Goal: Task Accomplishment & Management: Use online tool/utility

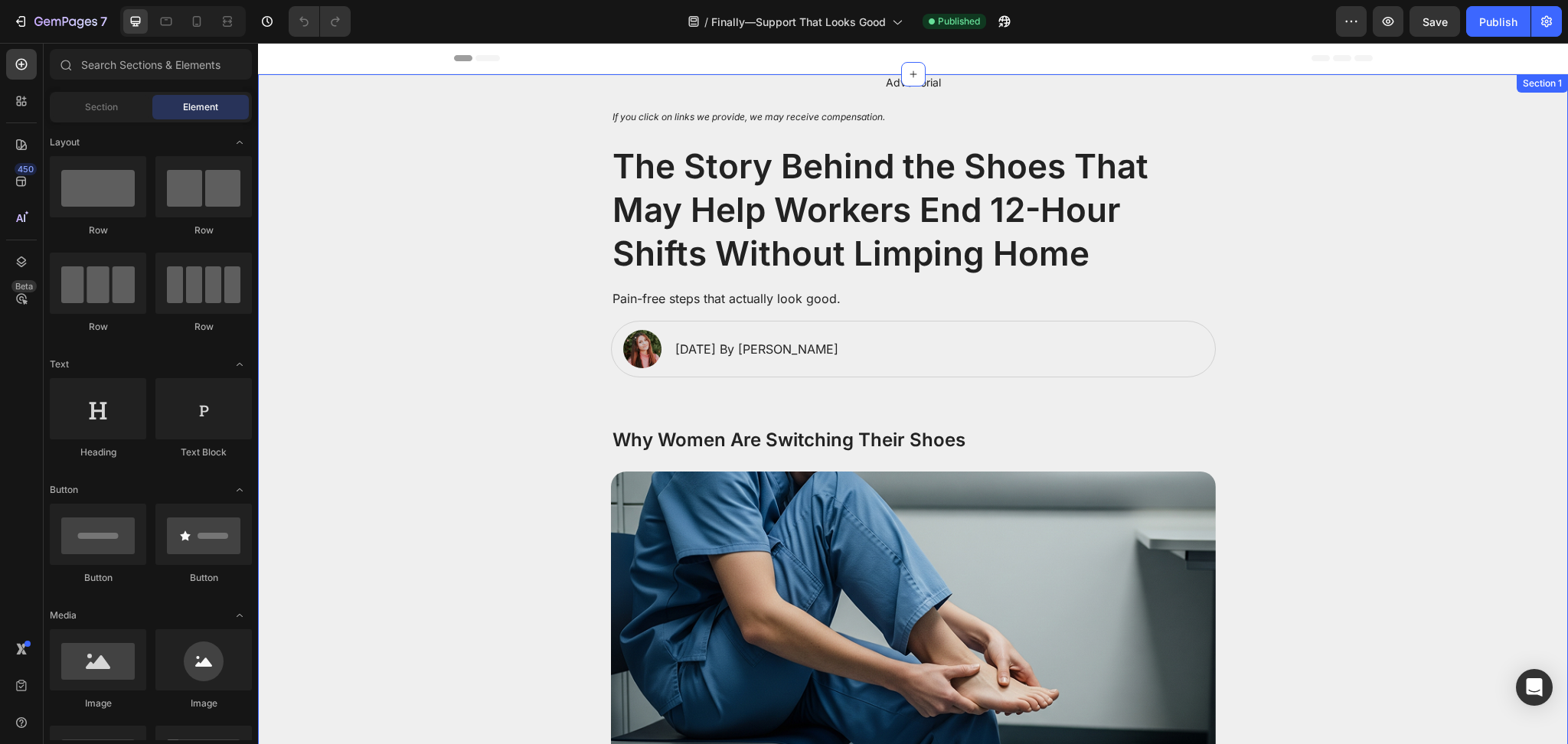
click at [792, 209] on h2 "The Story Behind the Shoes That May Help Workers End 12-Hour Shifts Without Lim…" at bounding box center [913, 210] width 605 height 135
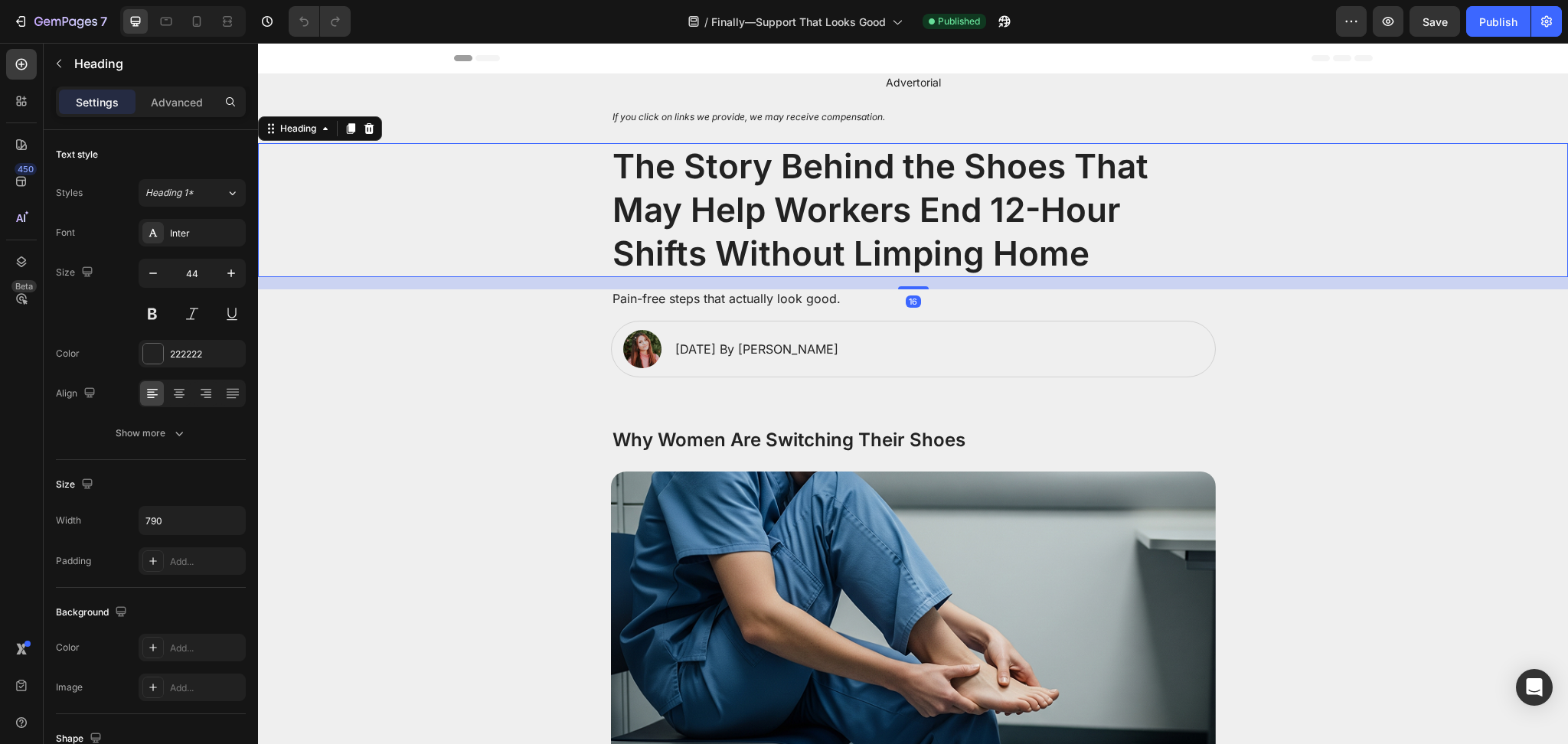
click at [792, 209] on h2 "The Story Behind the Shoes That May Help Workers End 12-Hour Shifts Without Lim…" at bounding box center [913, 210] width 605 height 135
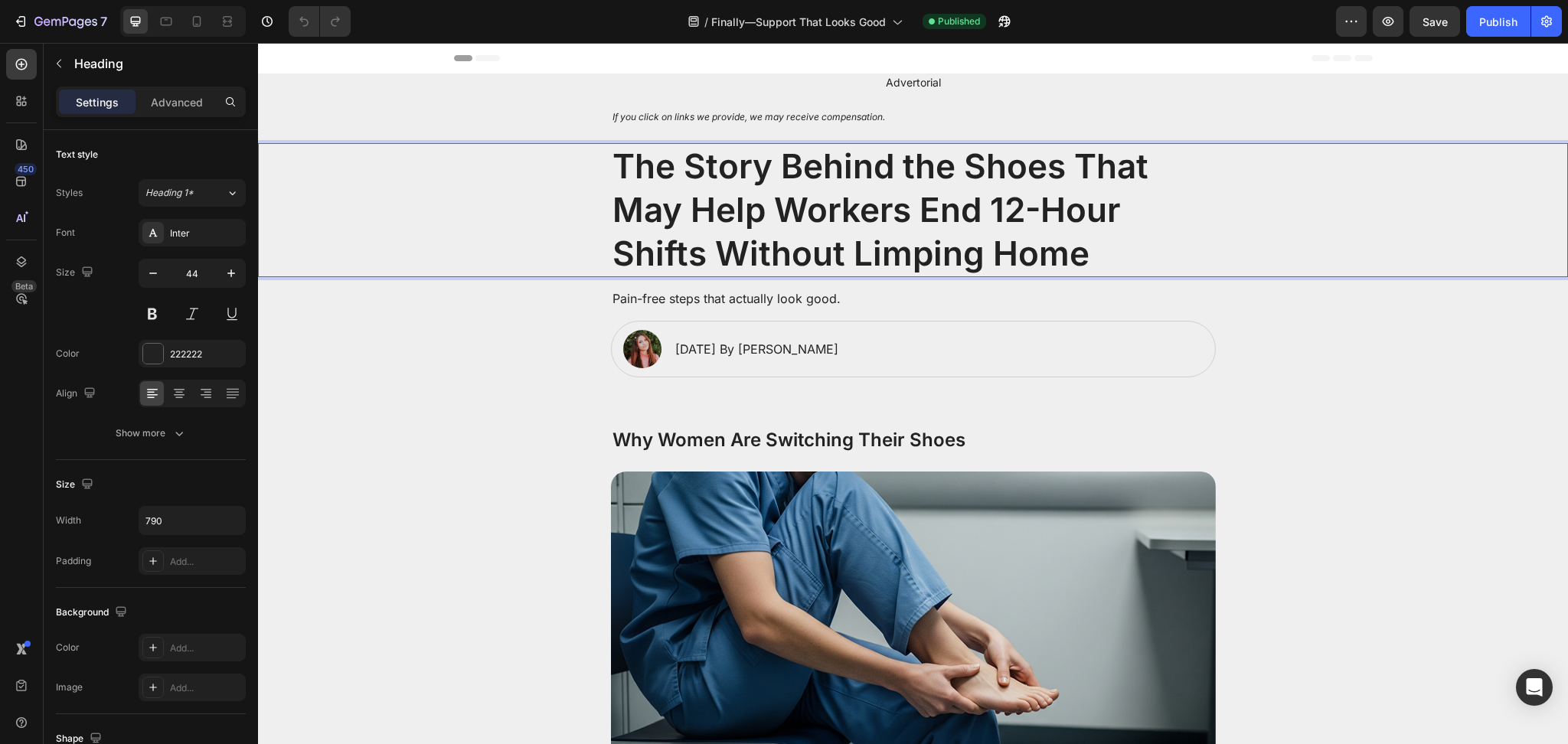
click at [792, 209] on p "The Story Behind the Shoes That May Help Workers End 12-Hour Shifts Without Lim…" at bounding box center [913, 210] width 601 height 132
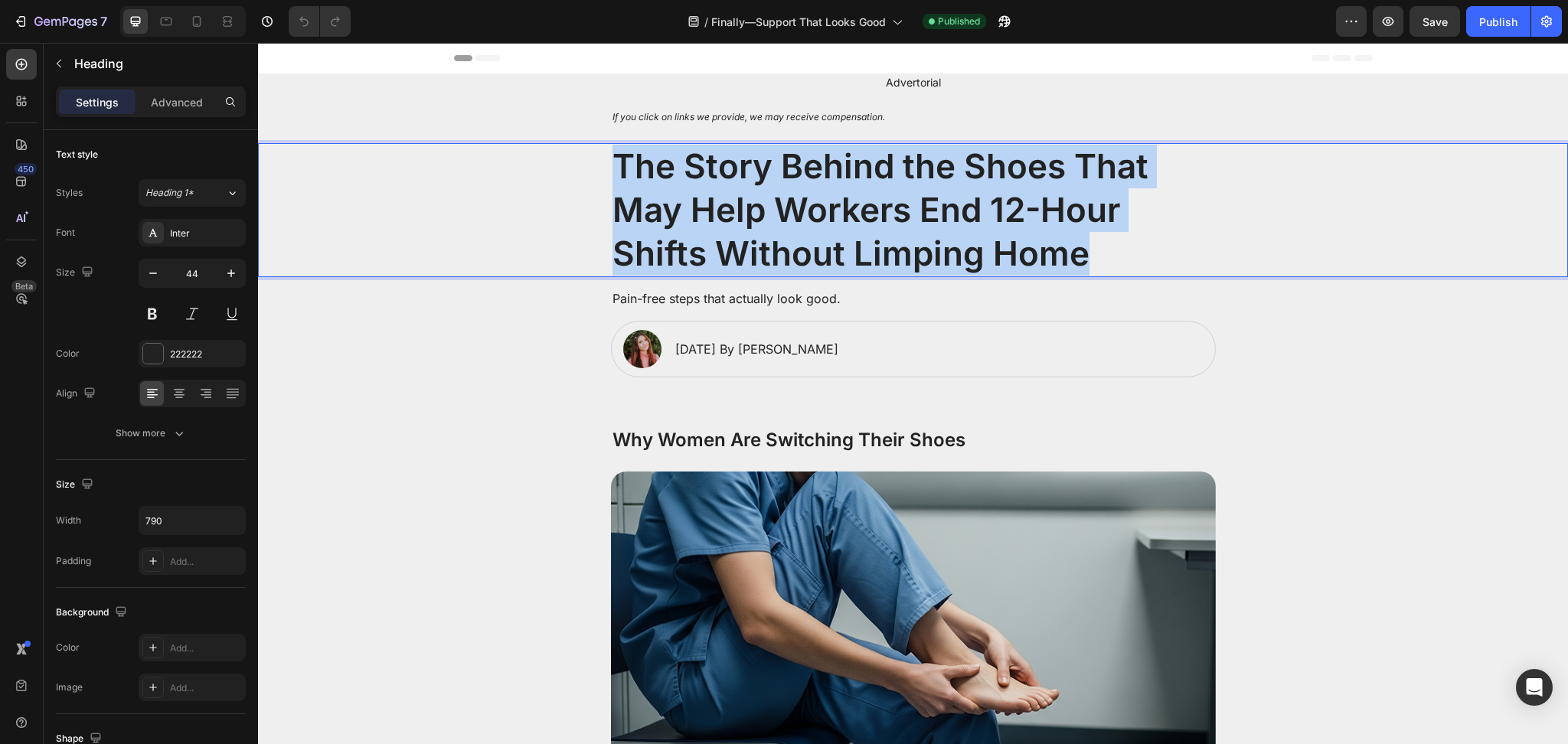
click at [792, 209] on p "The Story Behind the Shoes That May Help Workers End 12-Hour Shifts Without Lim…" at bounding box center [913, 210] width 601 height 132
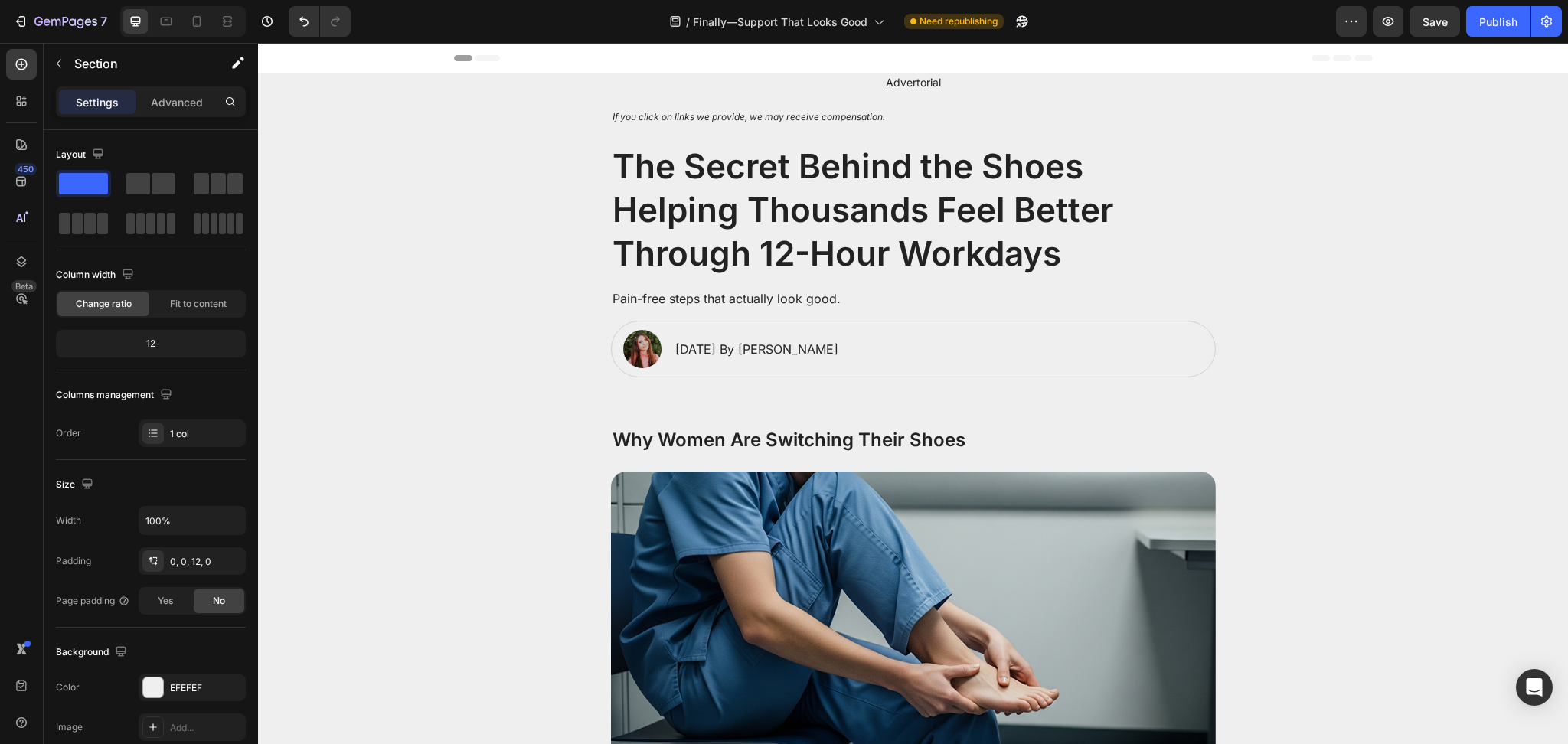
click at [772, 299] on p "Pain-free steps that actually look good." at bounding box center [913, 299] width 601 height 16
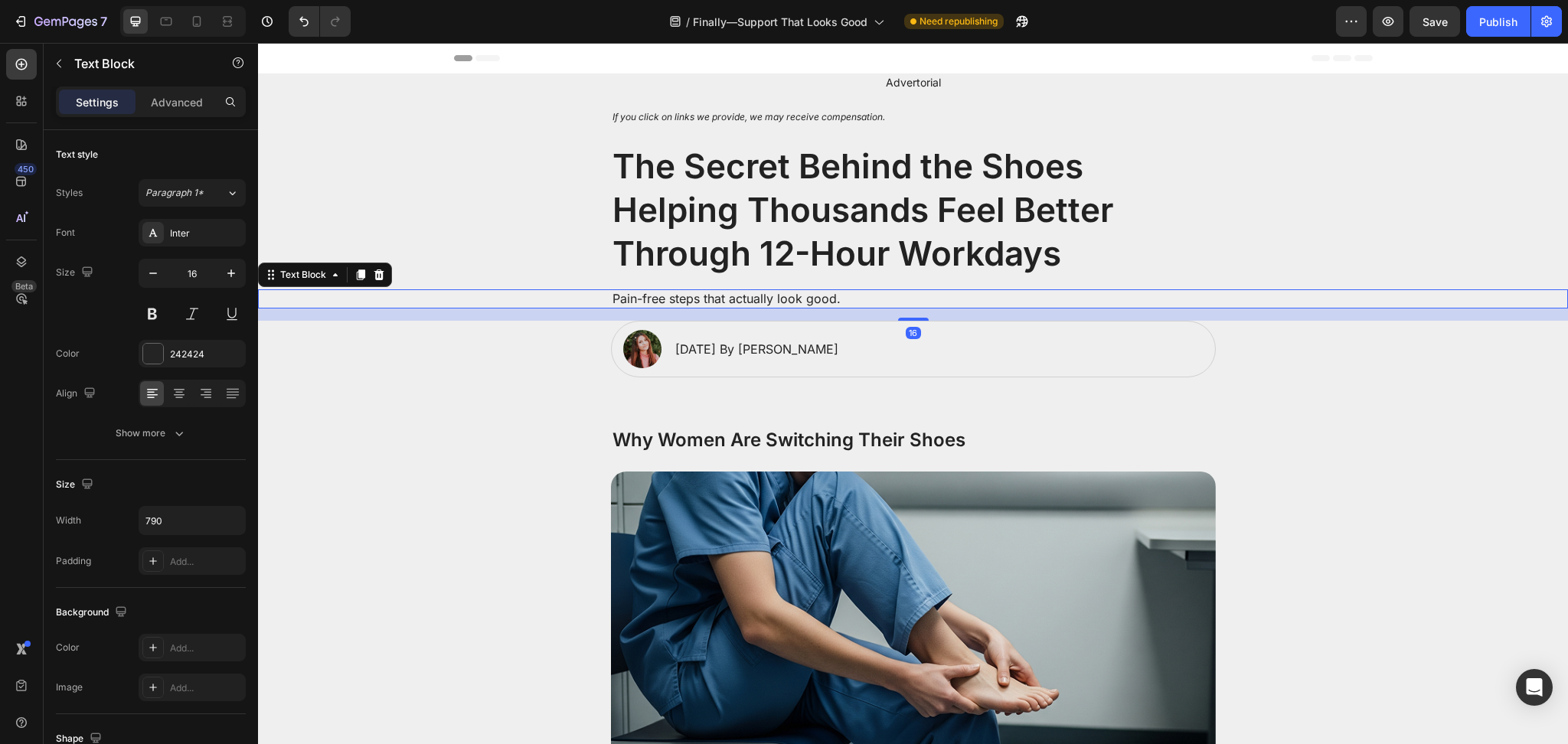
click at [772, 299] on p "Pain-free steps that actually look good." at bounding box center [913, 299] width 601 height 16
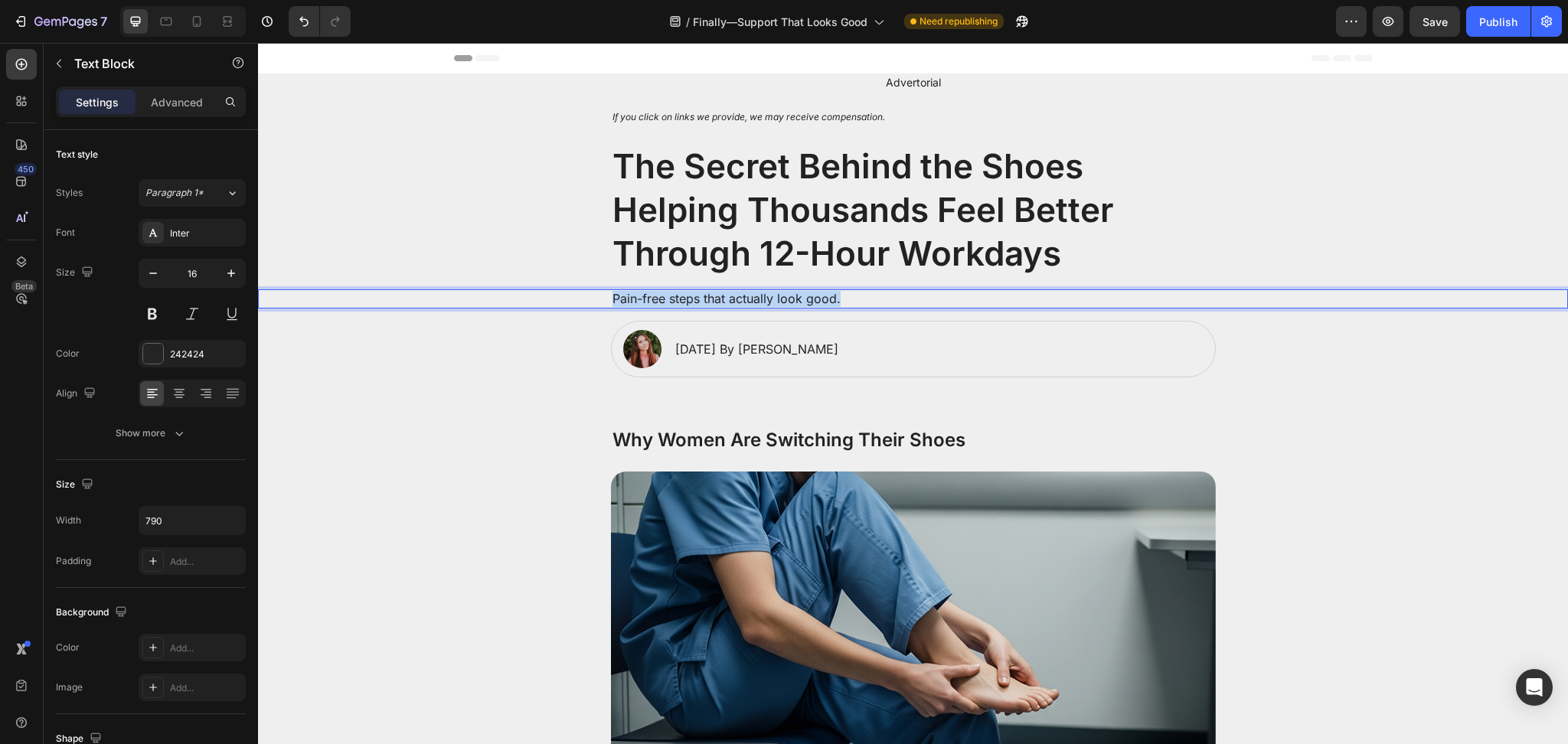
click at [772, 299] on p "Pain-free steps that actually look good." at bounding box center [913, 299] width 601 height 16
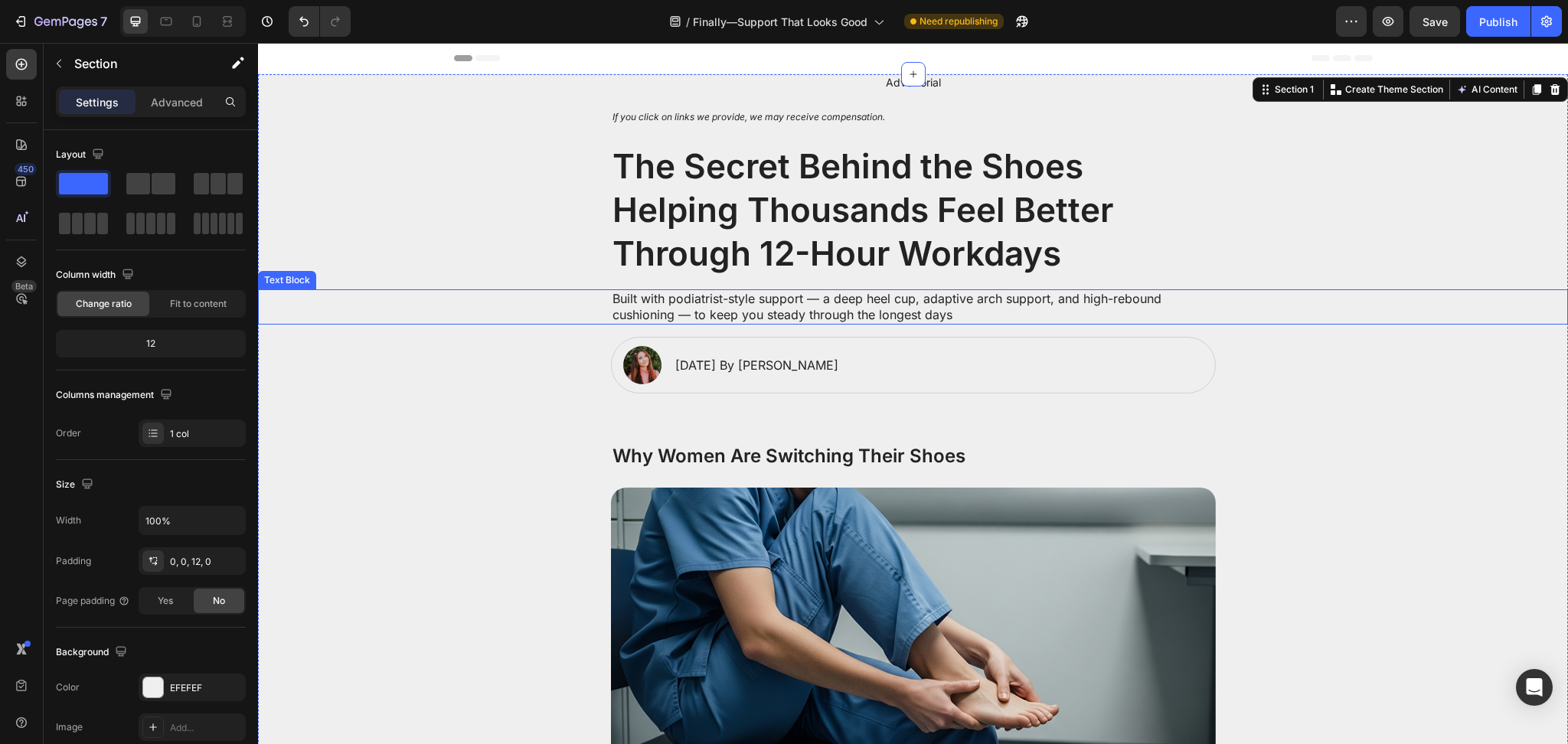
click at [939, 319] on p "Built with podiatrist-style support — a deep heel cup, adaptive arch support, a…" at bounding box center [913, 307] width 601 height 32
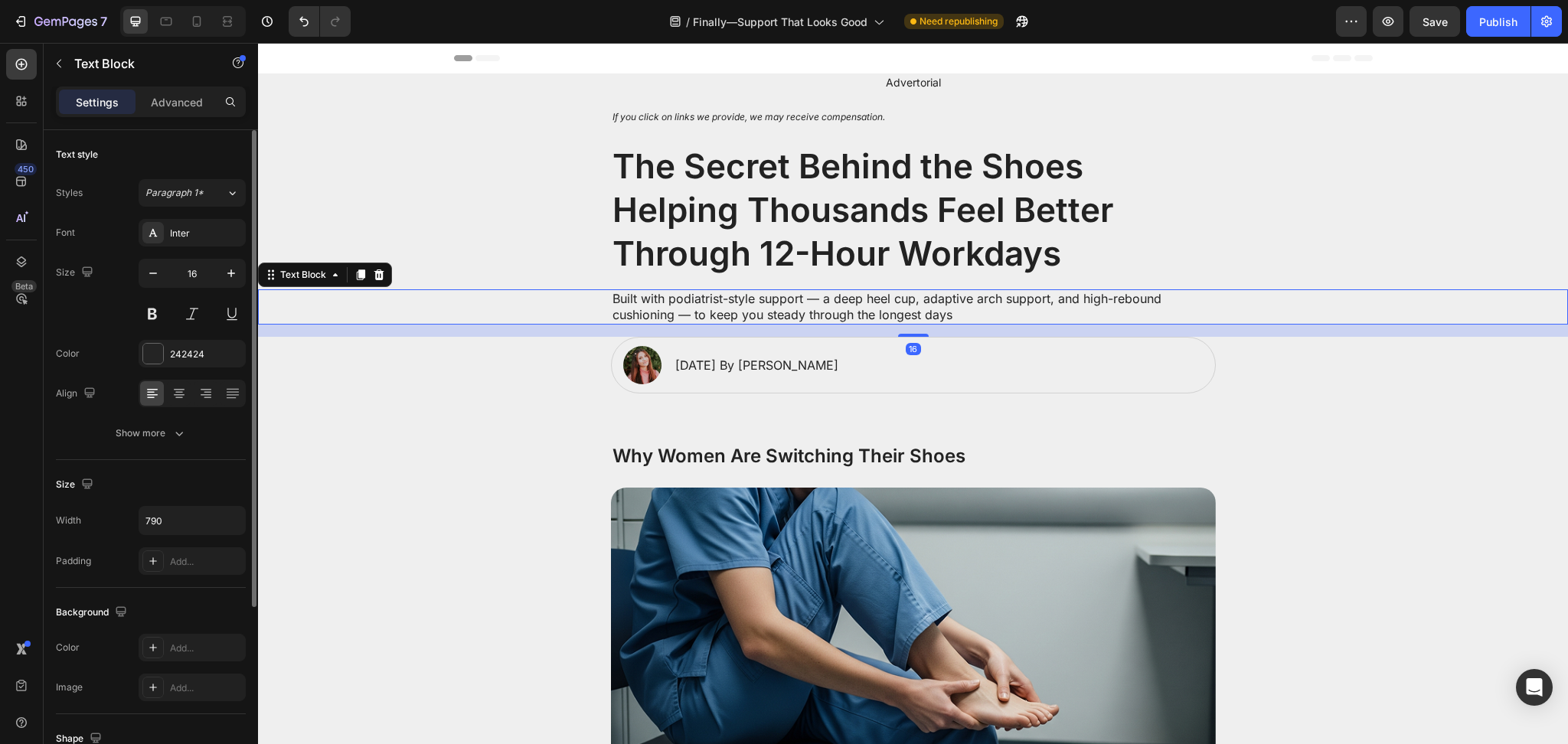
click at [189, 588] on div "Text style Styles Paragraph 1* Font Inter Size 16 Color 242424 Align Show more" at bounding box center [151, 651] width 190 height 126
click at [198, 436] on button "Show more" at bounding box center [151, 433] width 190 height 28
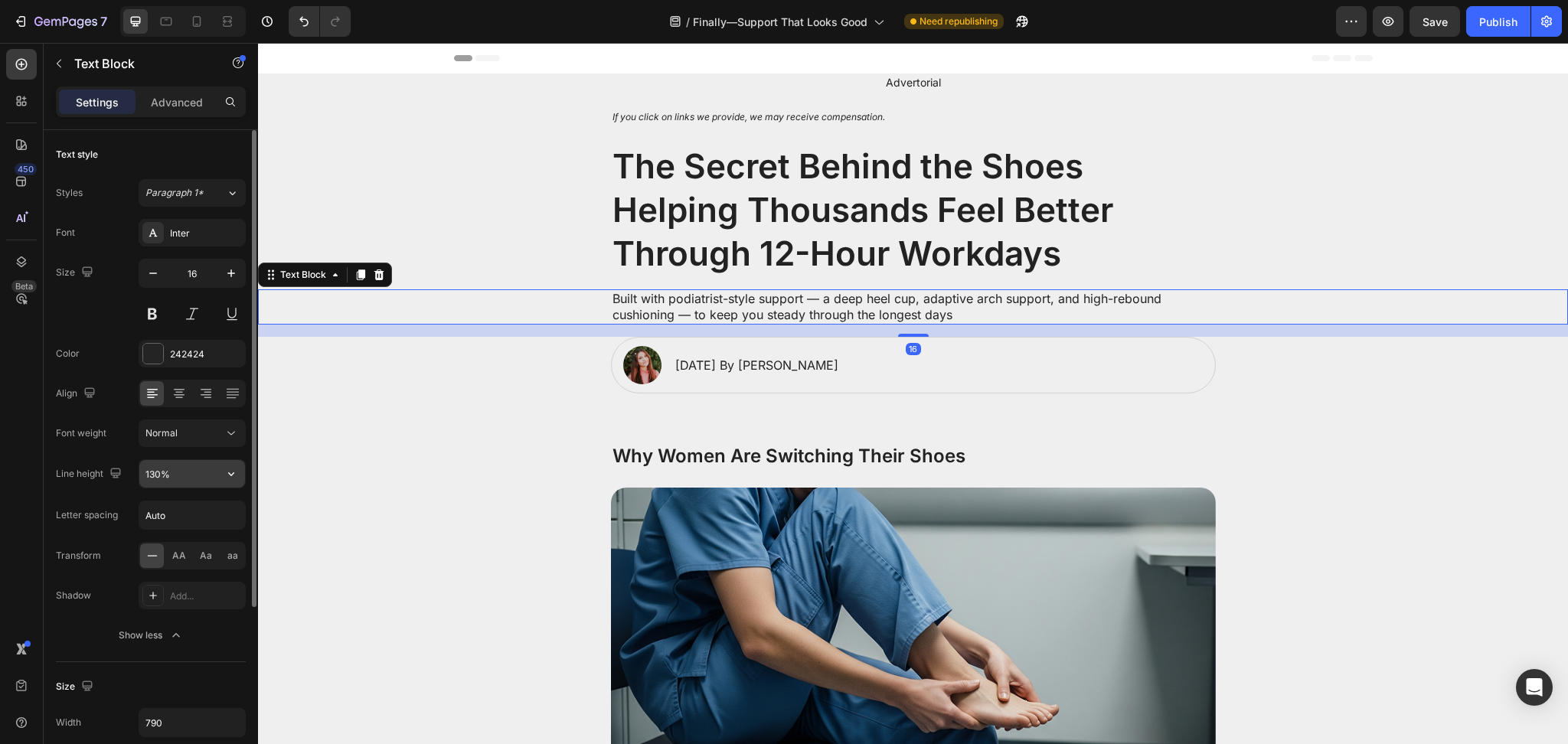
click at [228, 469] on icon "button" at bounding box center [231, 473] width 15 height 15
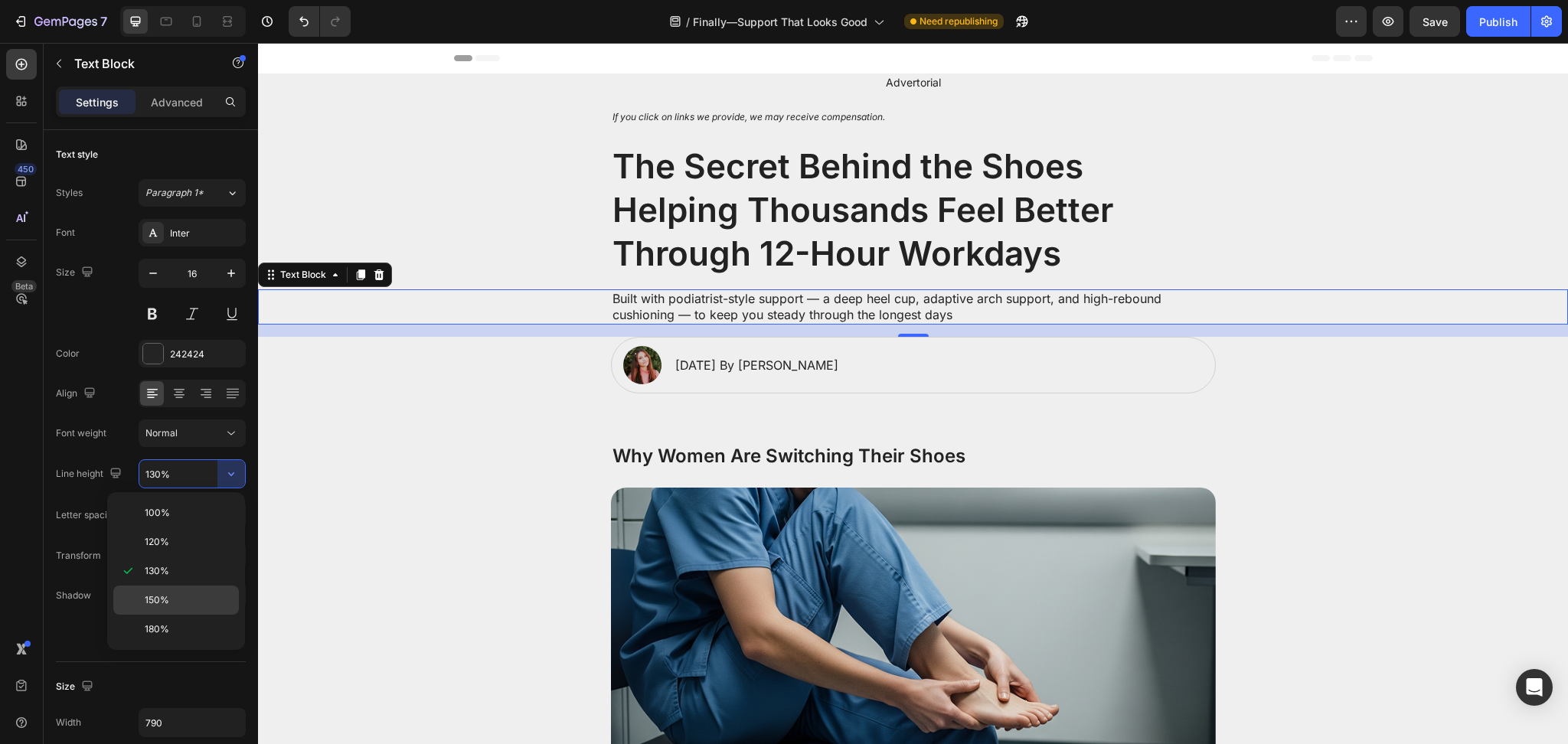
drag, startPoint x: 190, startPoint y: 592, endPoint x: 132, endPoint y: 457, distance: 146.9
click at [190, 593] on p "150%" at bounding box center [188, 600] width 87 height 14
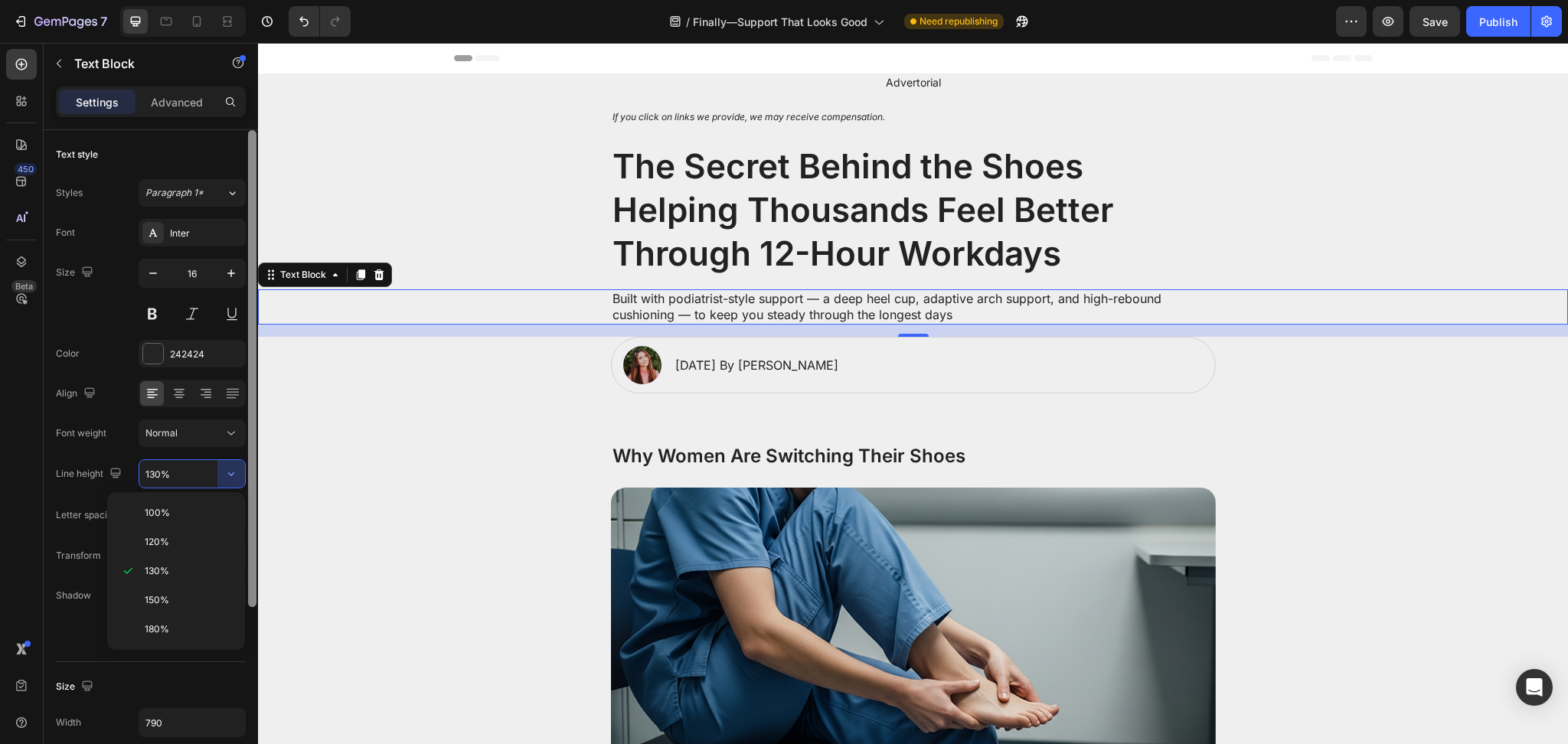
type input "150%"
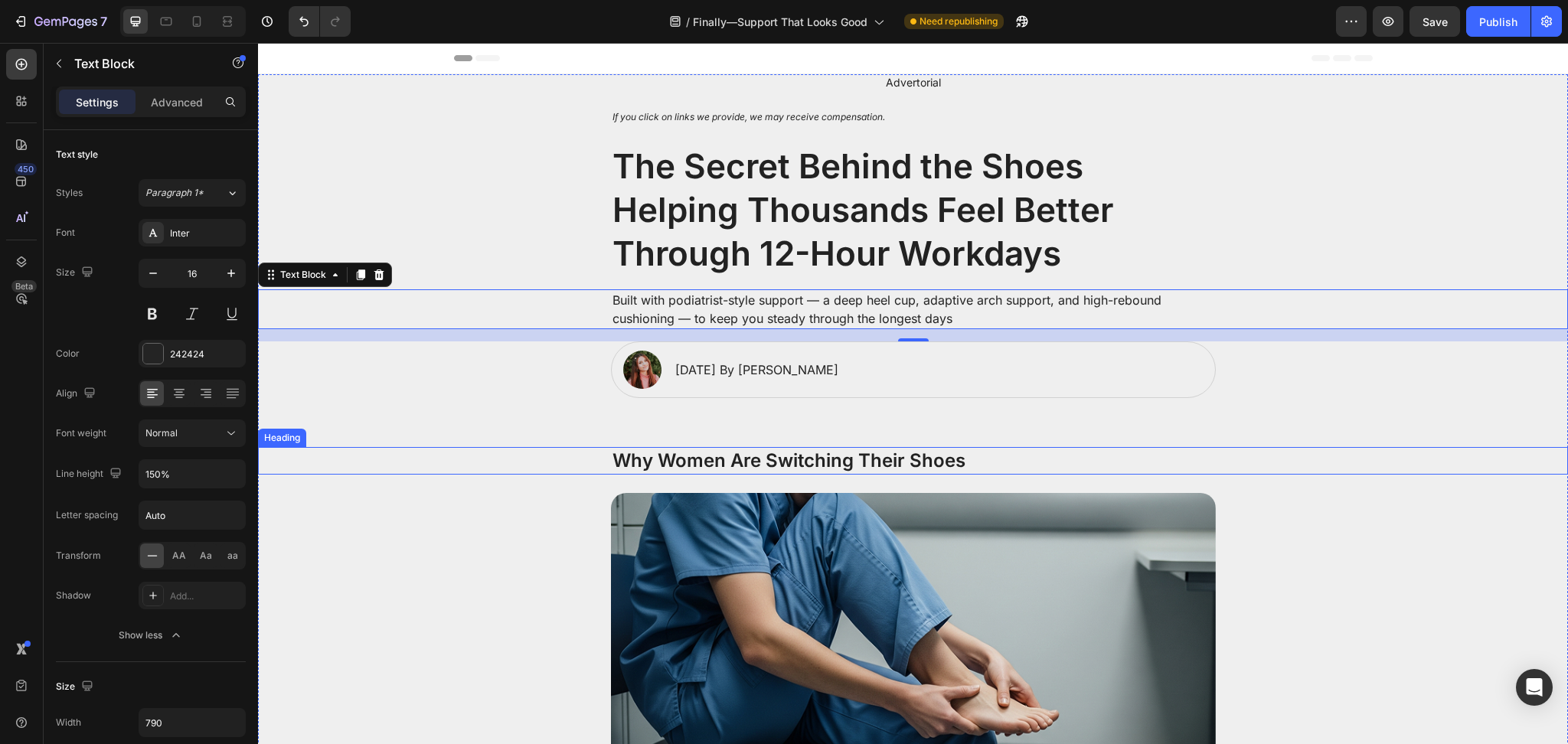
click at [534, 448] on div "Why Women Are Switching Their Shoes" at bounding box center [913, 461] width 1280 height 27
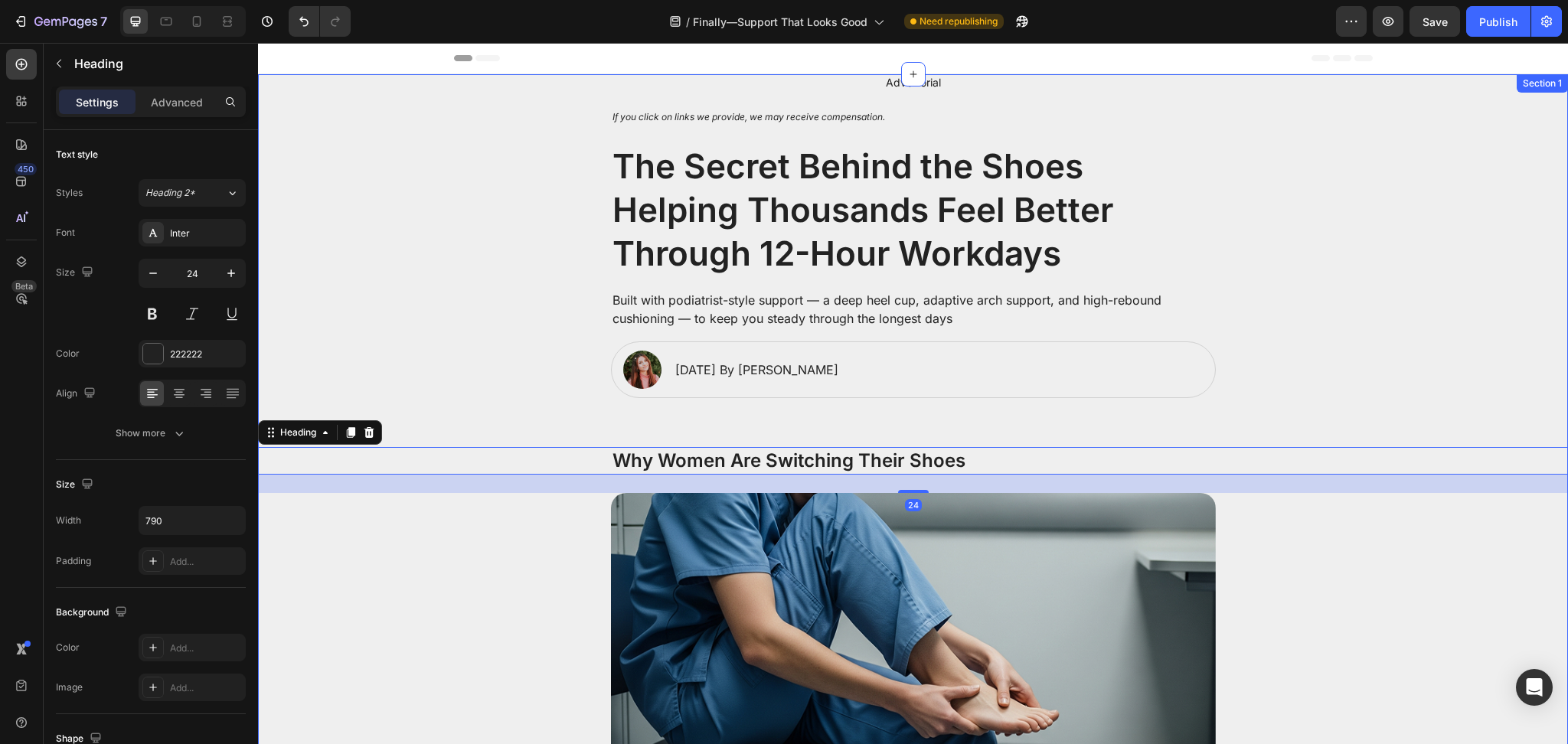
click at [747, 299] on p "Built with podiatrist-style support — a deep heel cup, adaptive arch support, a…" at bounding box center [913, 309] width 601 height 37
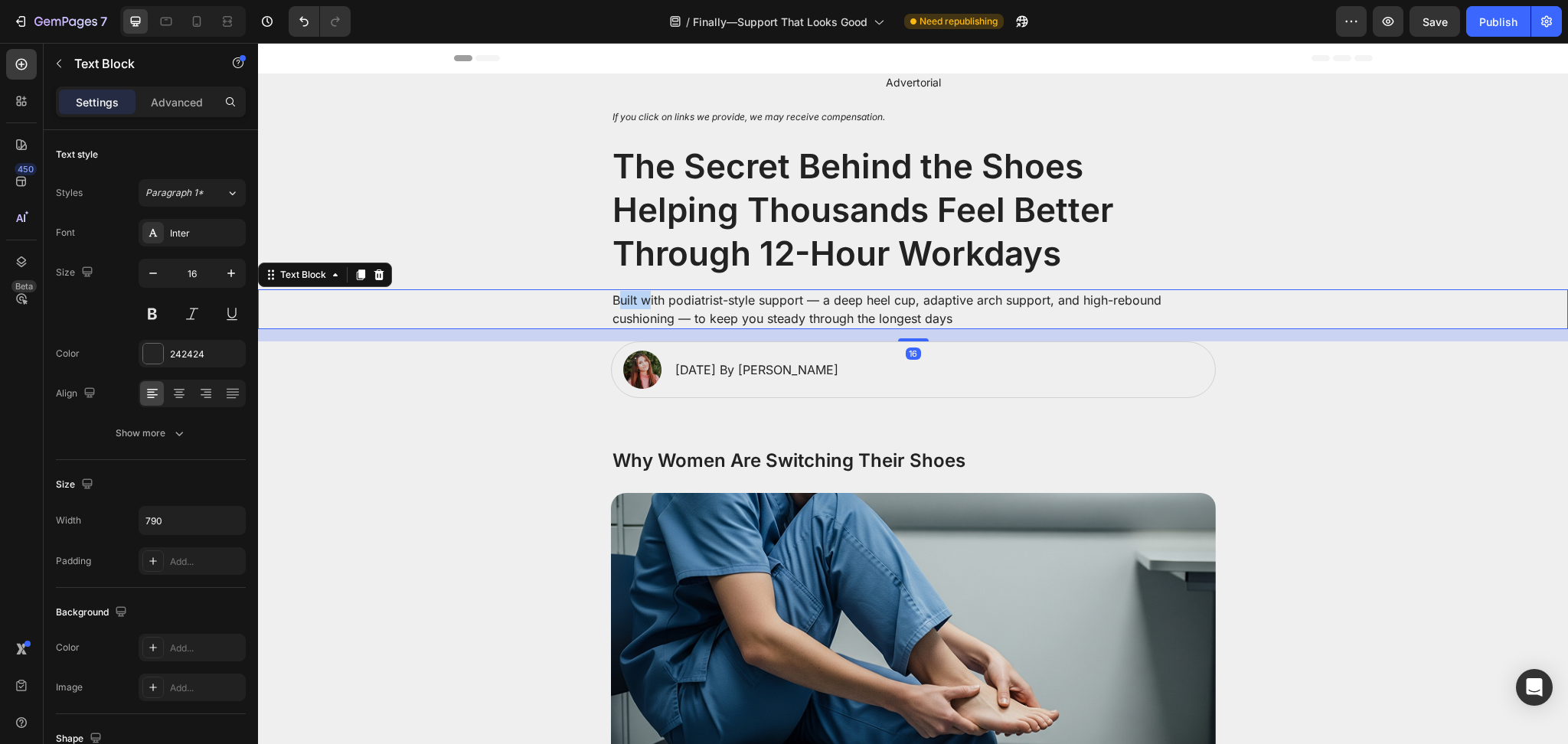
click at [619, 299] on p "Built with podiatrist-style support — a deep heel cup, adaptive arch support, a…" at bounding box center [913, 309] width 601 height 37
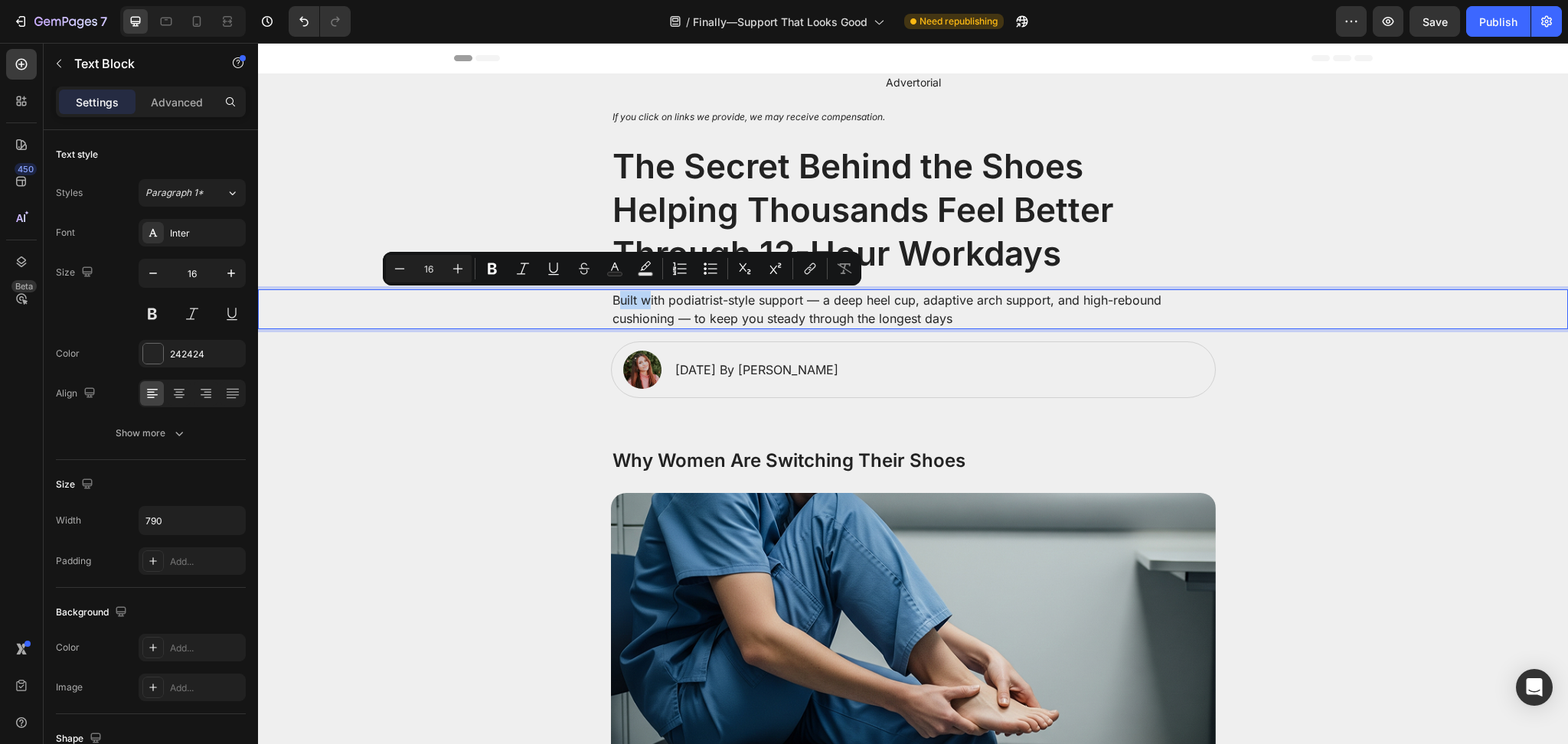
click at [613, 299] on p "Built with podiatrist-style support — a deep heel cup, adaptive arch support, a…" at bounding box center [913, 309] width 601 height 37
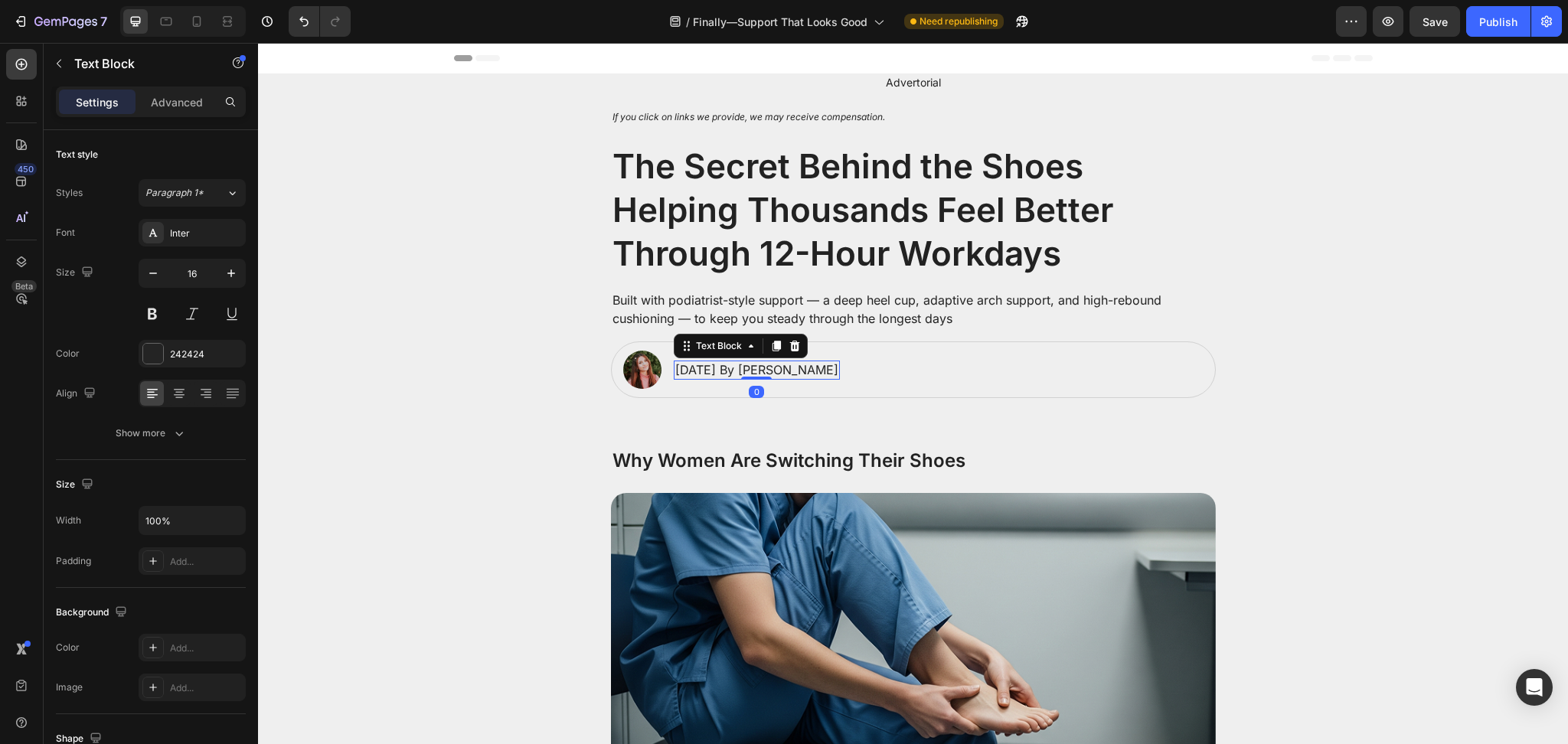
click at [710, 370] on p "[DATE] By [PERSON_NAME]" at bounding box center [756, 370] width 163 height 16
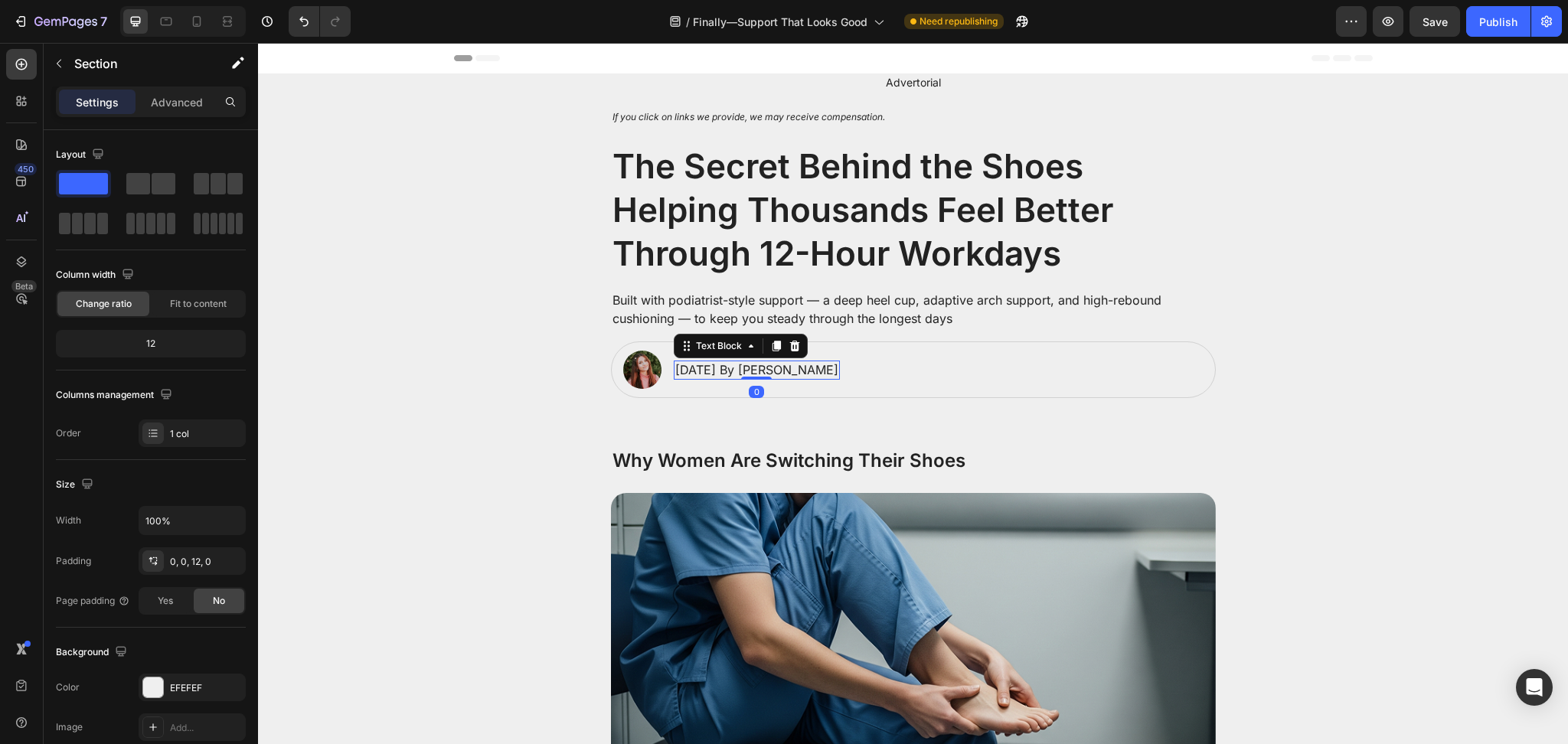
click at [770, 364] on p "[DATE] By [PERSON_NAME]" at bounding box center [756, 370] width 163 height 16
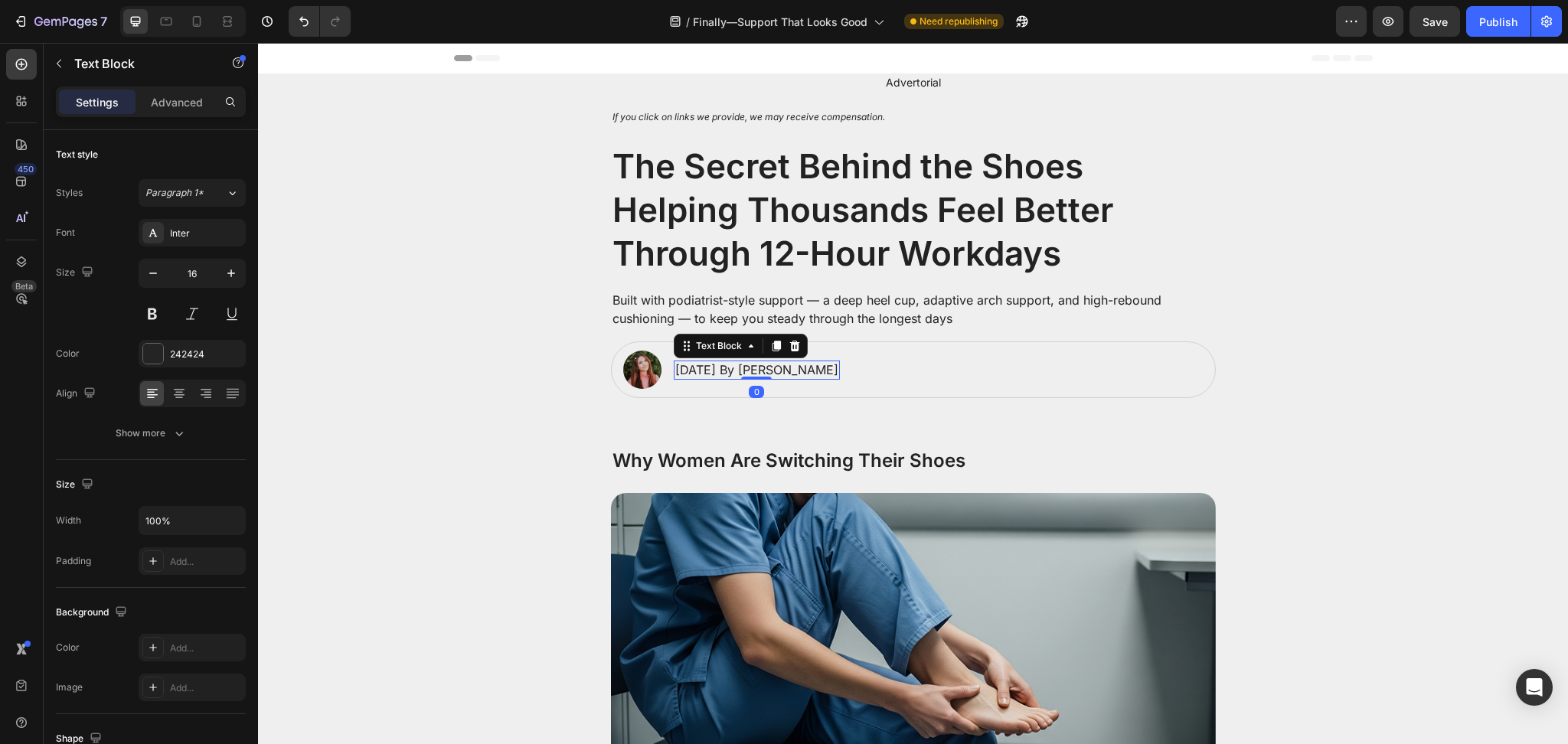
click at [770, 364] on p "[DATE] By [PERSON_NAME]" at bounding box center [756, 370] width 163 height 16
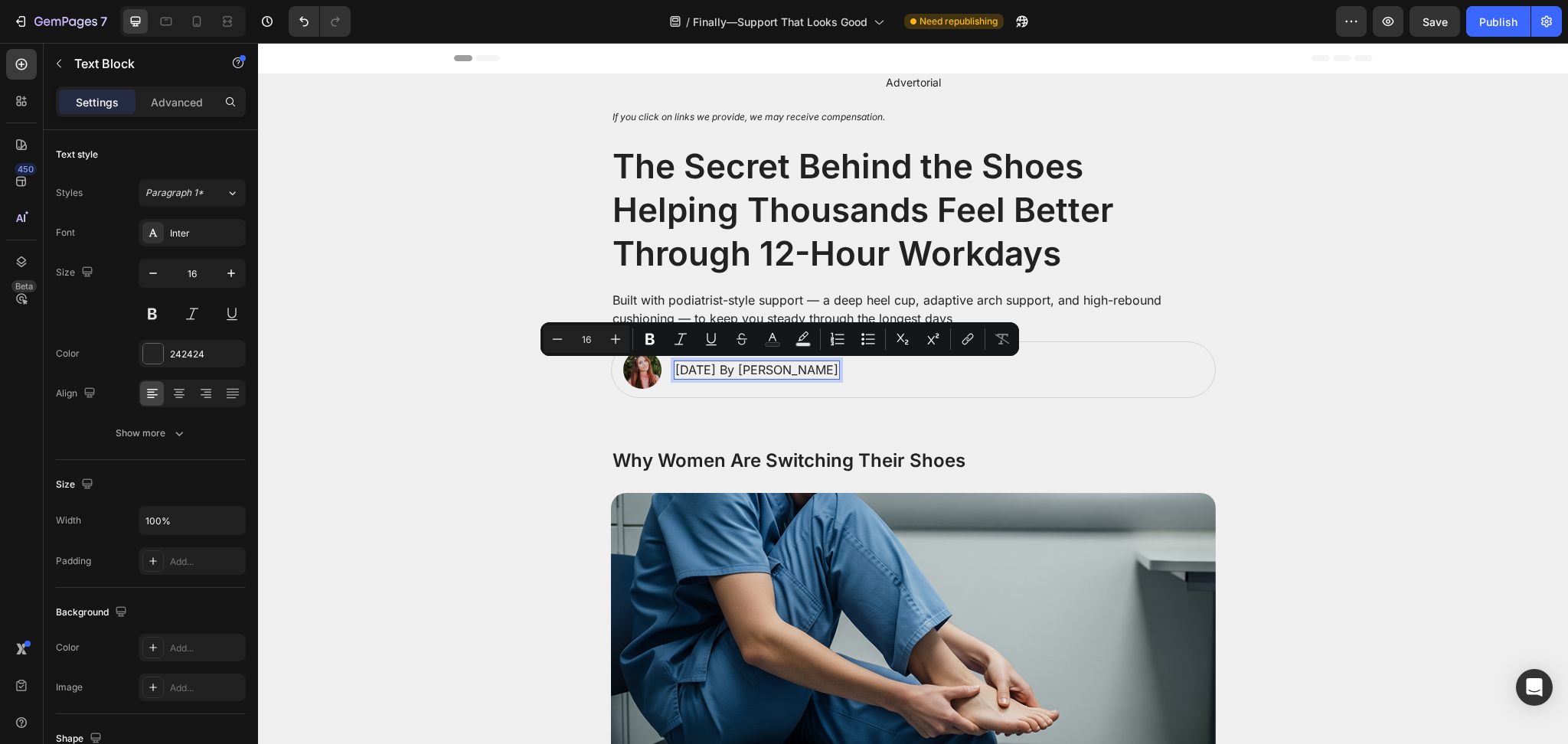
click at [757, 365] on p "[DATE] By [PERSON_NAME]" at bounding box center [756, 370] width 163 height 16
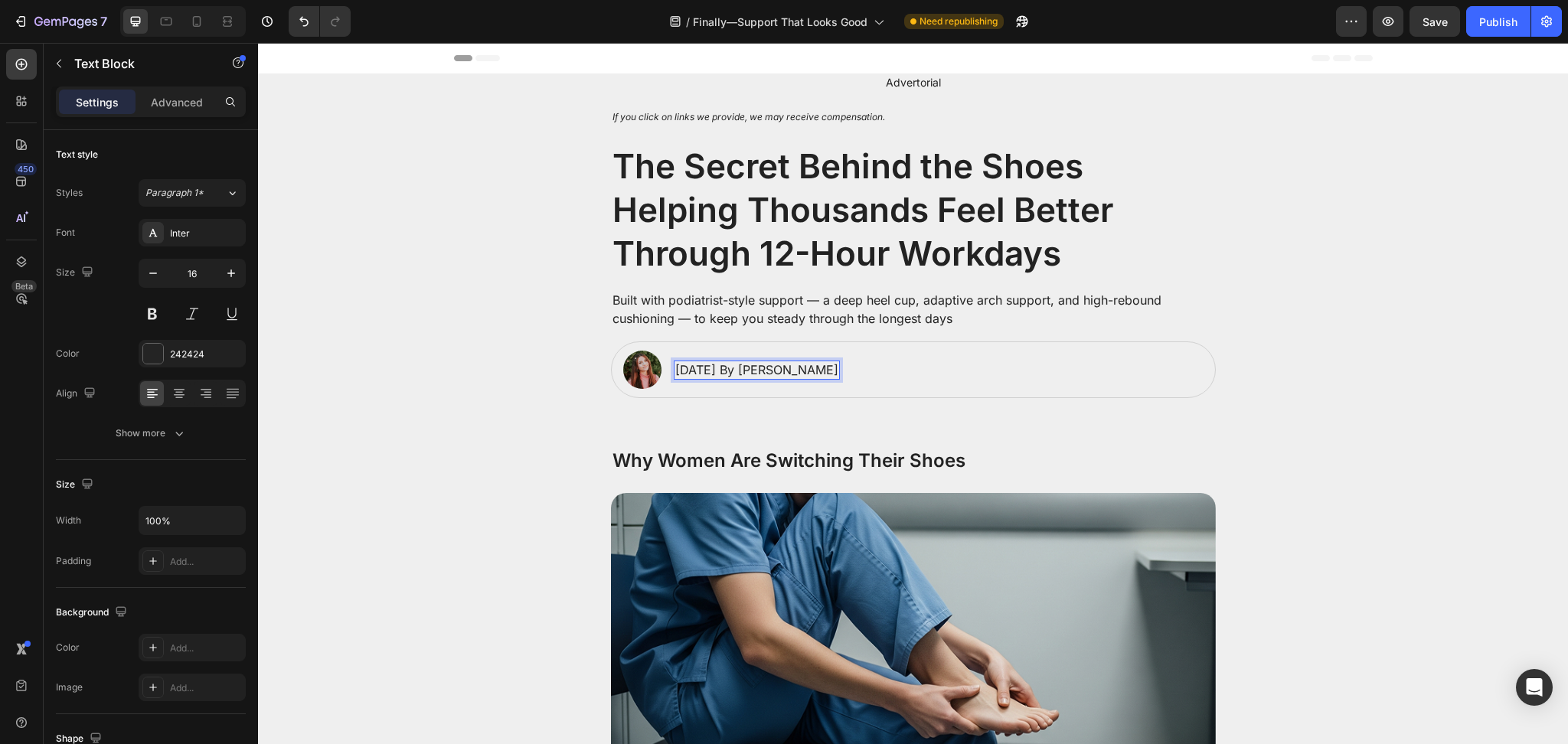
click at [767, 374] on p "[DATE] By [PERSON_NAME]" at bounding box center [756, 370] width 163 height 16
click at [852, 390] on div "Image [DATE] By [PERSON_NAME] Text Block 0 Row" at bounding box center [913, 369] width 605 height 57
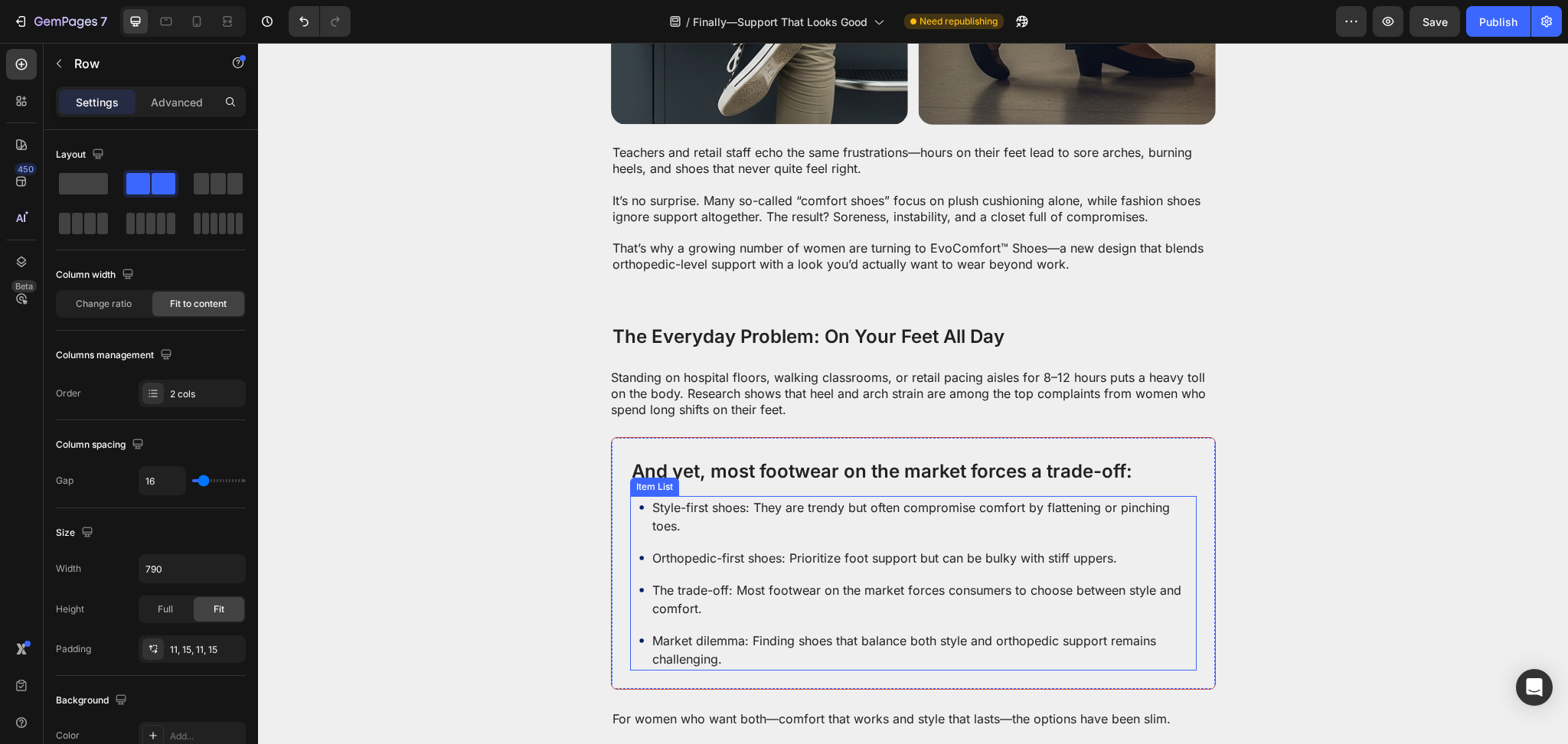
scroll to position [952, 0]
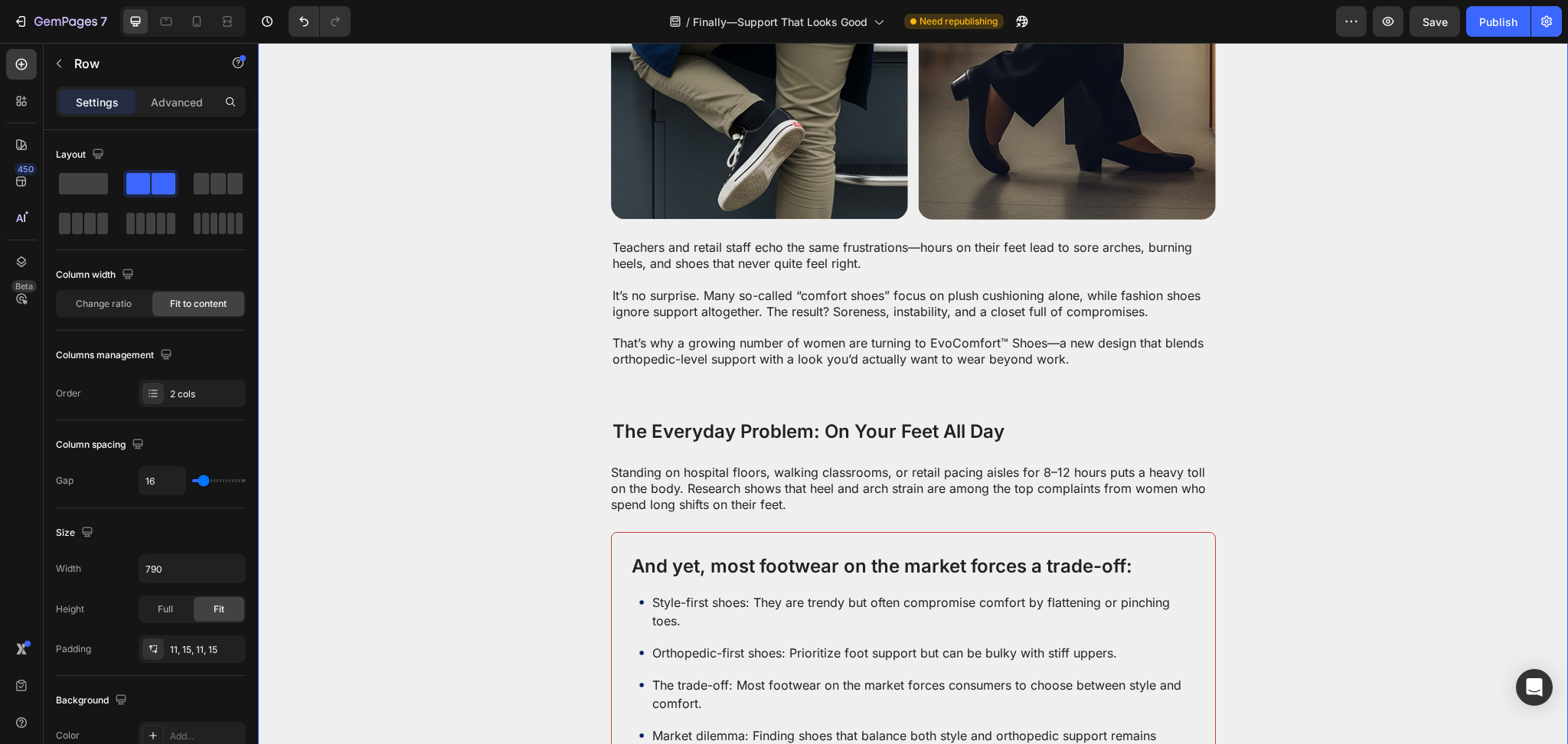
click at [902, 372] on div "Advertorial Text Block If you click on links we provide, we may receive compens…" at bounding box center [913, 386] width 1310 height 2526
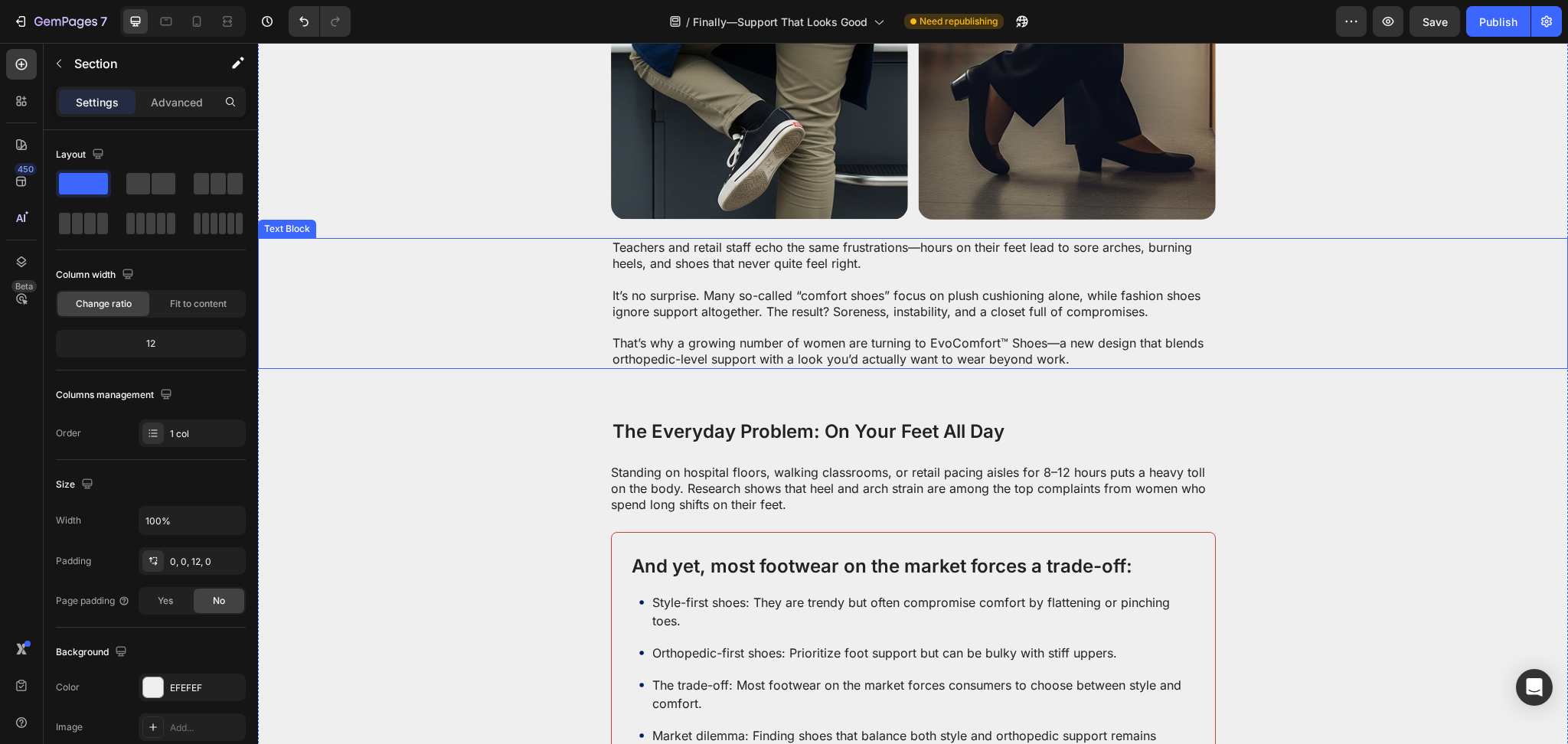
click at [902, 359] on p "That’s why a growing number of women are turning to EvoComfort™ Shoes—a new des…" at bounding box center [913, 342] width 601 height 47
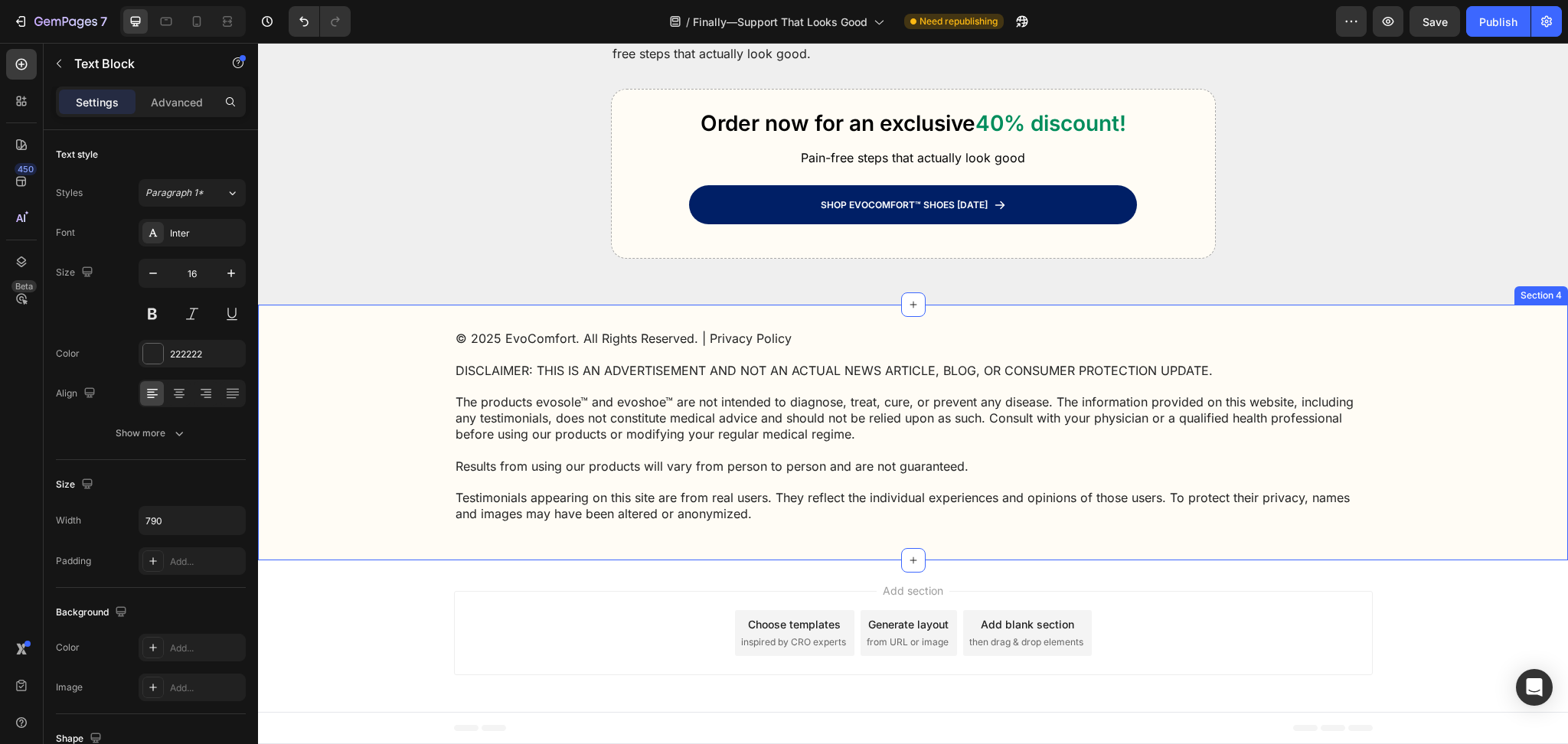
scroll to position [4742, 0]
